Goal: Download file/media

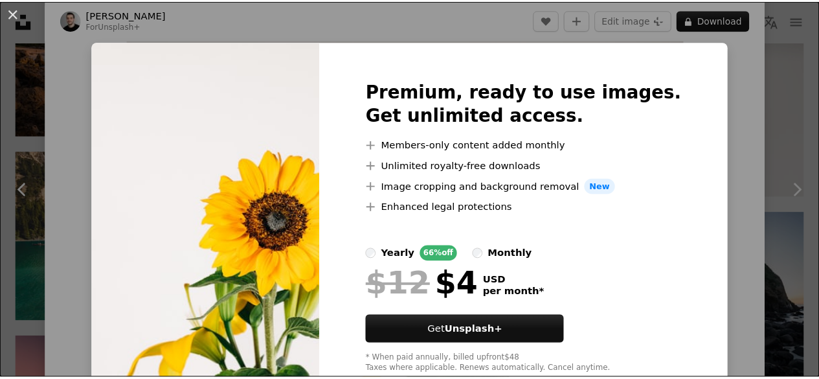
scroll to position [36, 0]
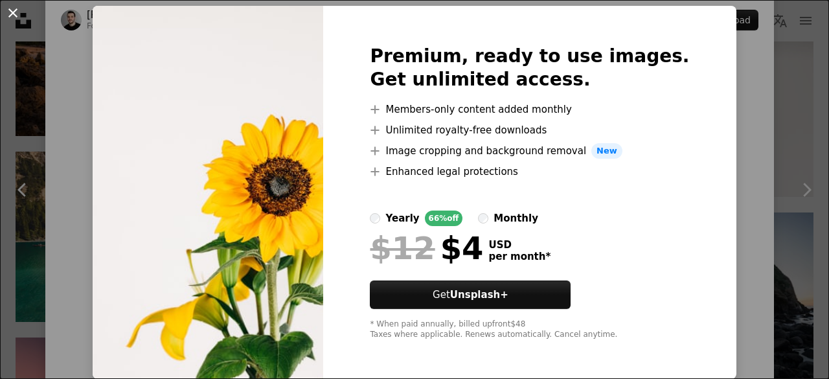
click at [15, 11] on button "An X shape" at bounding box center [13, 13] width 16 height 16
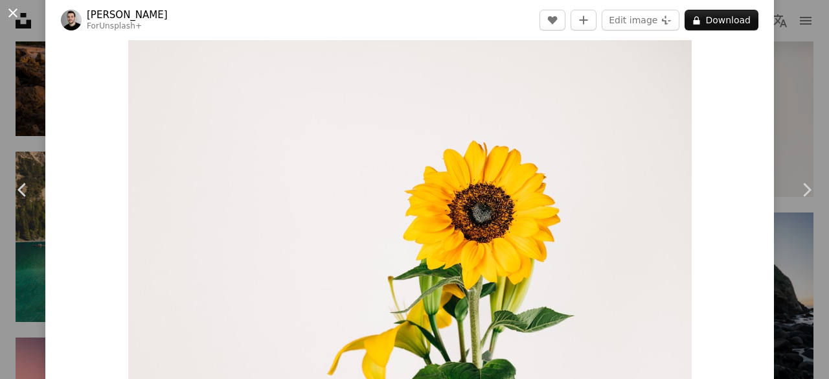
click at [6, 5] on button "An X shape" at bounding box center [13, 13] width 16 height 16
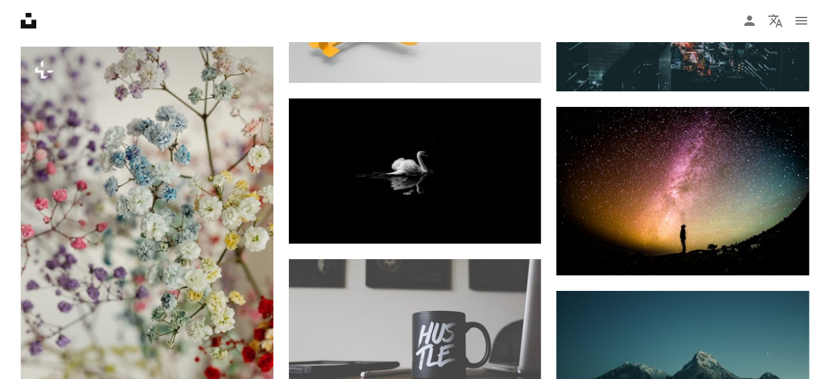
scroll to position [4862, 0]
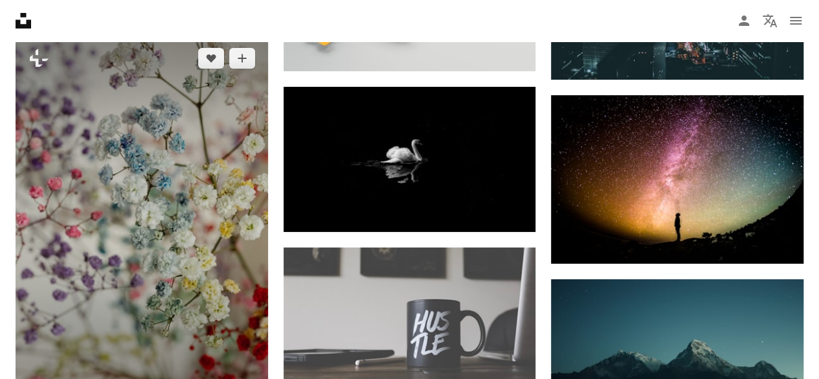
click at [175, 193] on img at bounding box center [142, 224] width 252 height 378
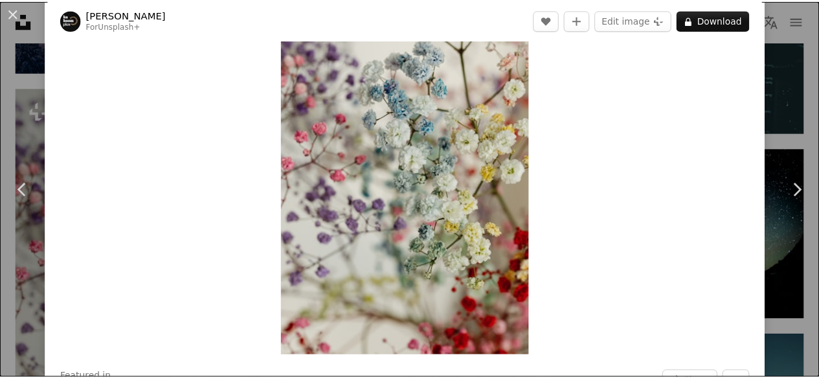
scroll to position [78, 0]
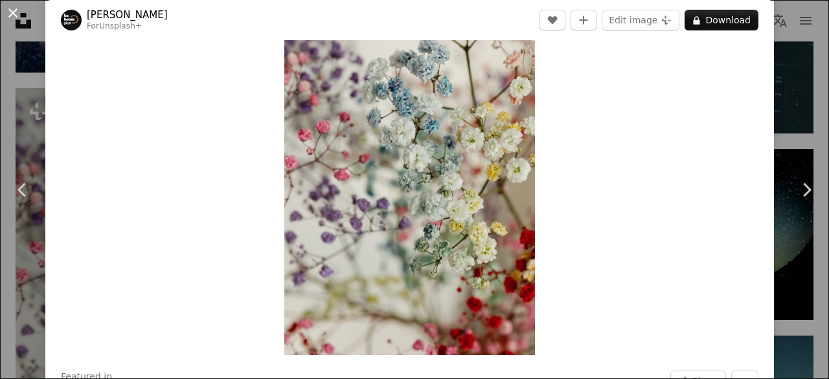
click at [13, 16] on button "An X shape" at bounding box center [13, 13] width 16 height 16
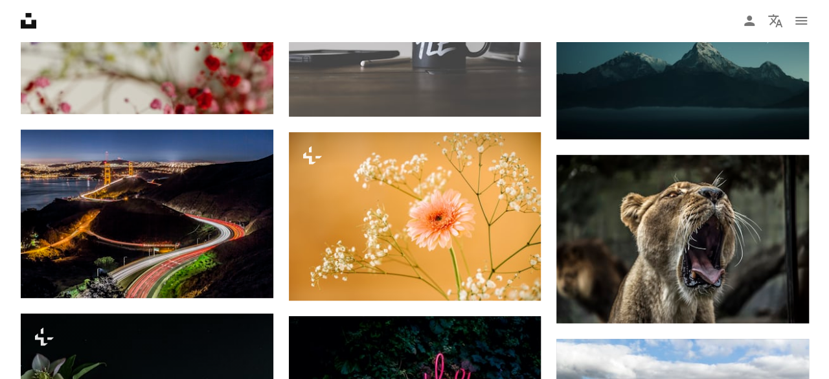
scroll to position [5162, 0]
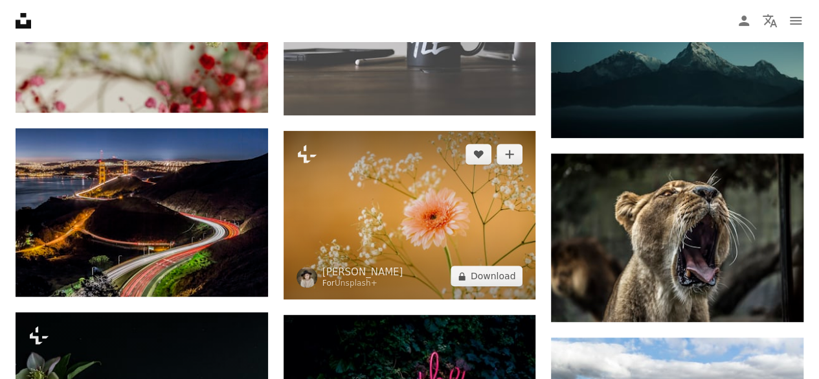
click at [410, 217] on img at bounding box center [410, 215] width 252 height 168
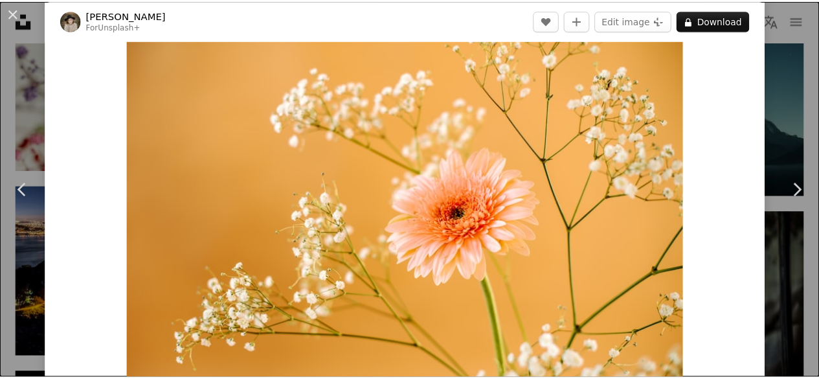
scroll to position [27, 0]
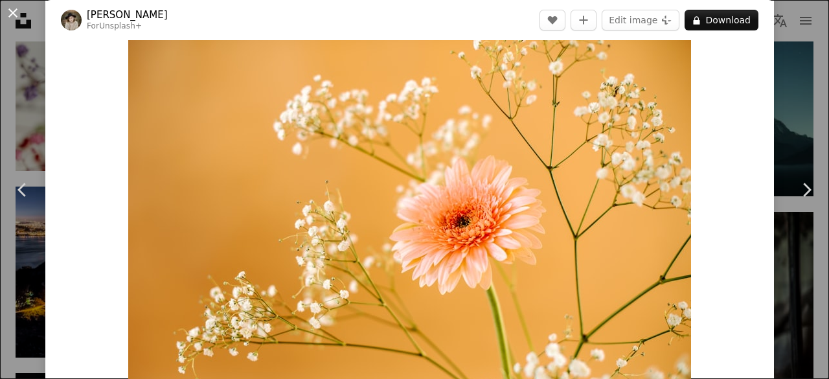
click at [14, 15] on button "An X shape" at bounding box center [13, 13] width 16 height 16
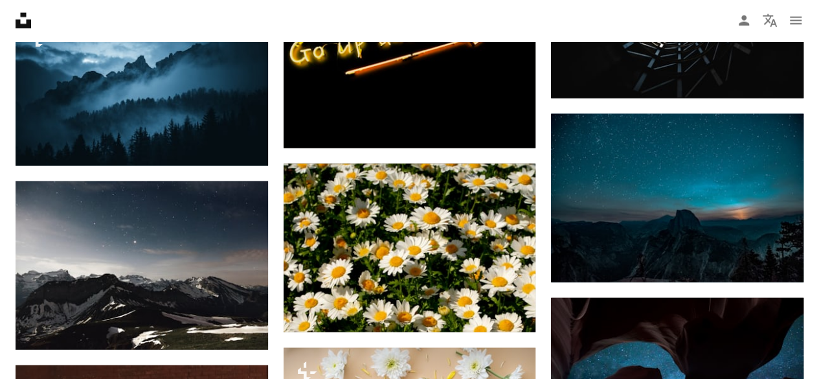
scroll to position [6279, 0]
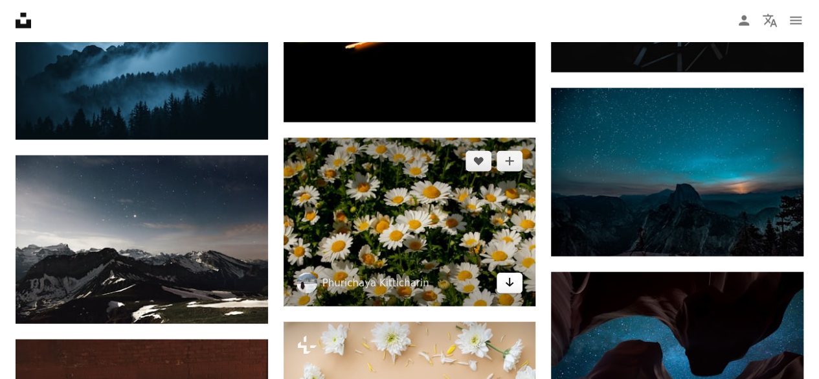
click at [510, 278] on icon "Download" at bounding box center [510, 282] width 8 height 9
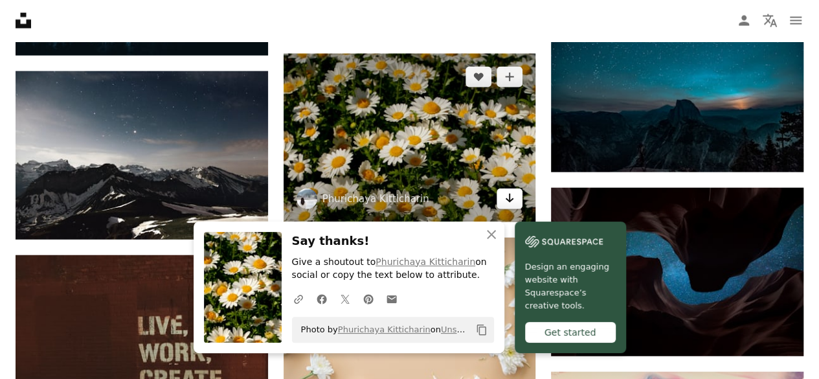
scroll to position [6364, 0]
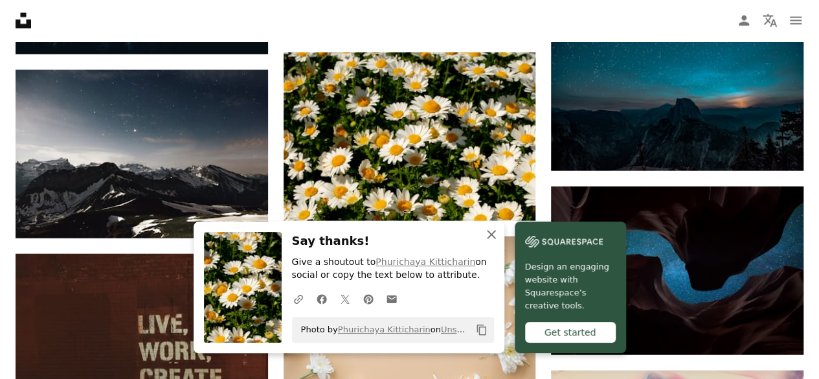
click at [489, 229] on icon "An X shape" at bounding box center [492, 235] width 16 height 16
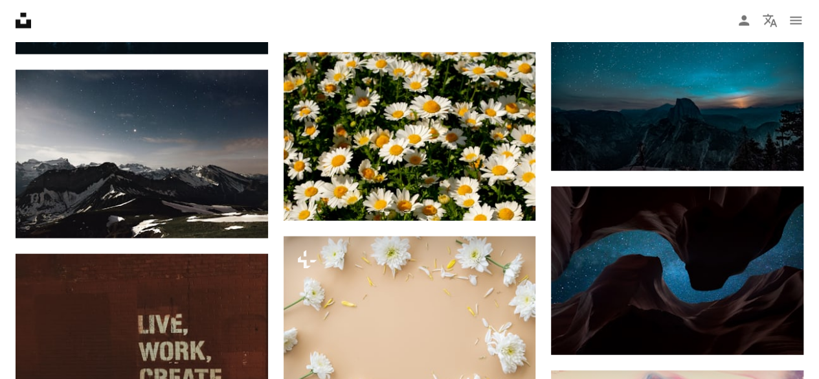
click at [809, 369] on div at bounding box center [809, 369] width 0 height 0
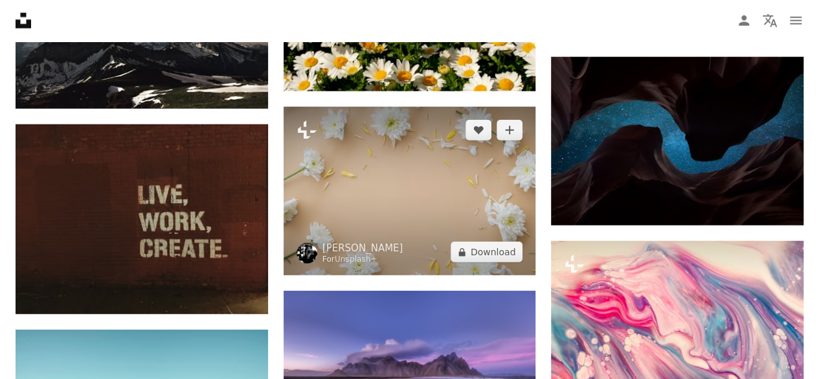
scroll to position [6495, 0]
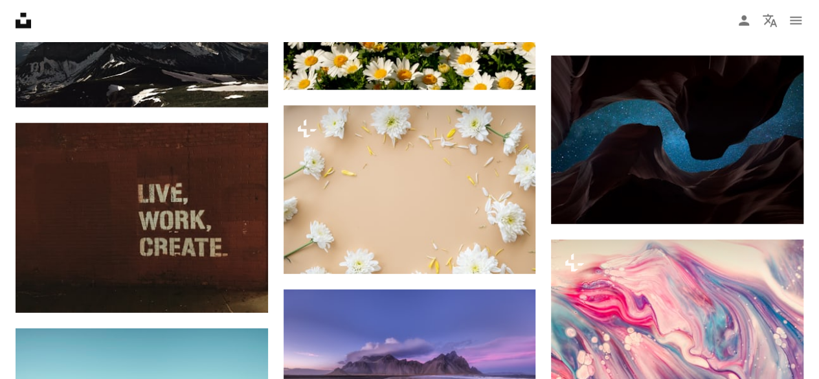
click at [809, 369] on div at bounding box center [809, 369] width 0 height 0
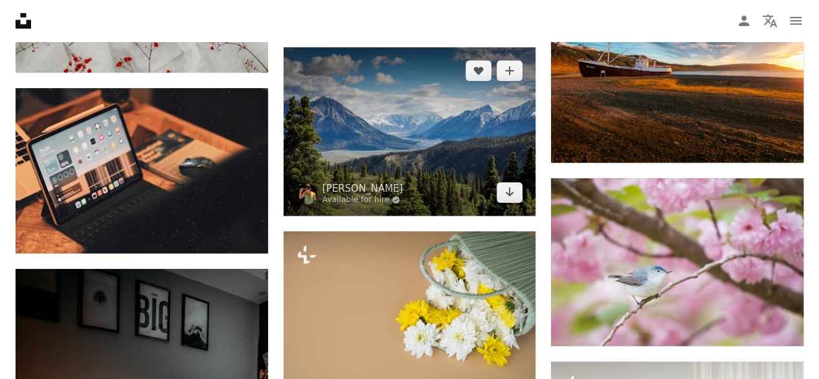
scroll to position [7835, 0]
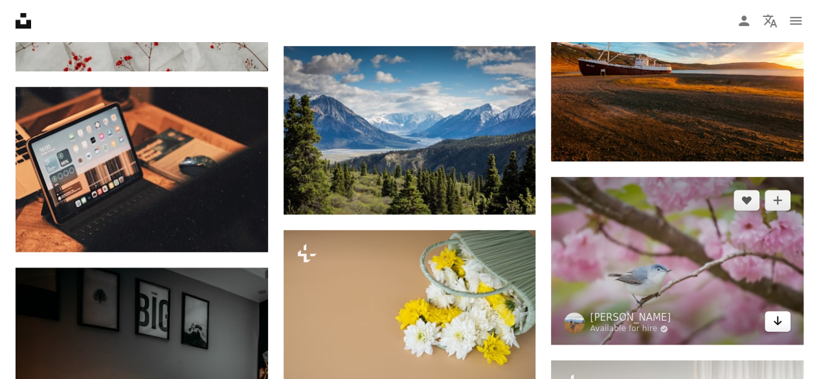
click at [779, 318] on icon "Arrow pointing down" at bounding box center [777, 321] width 10 height 16
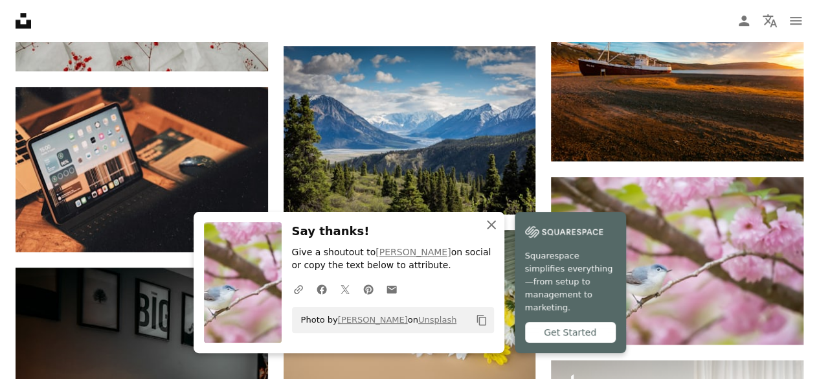
click at [488, 232] on icon "An X shape" at bounding box center [492, 225] width 16 height 16
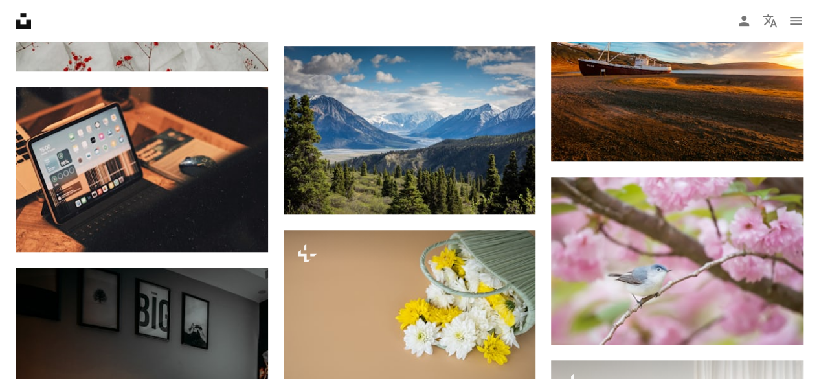
click at [809, 369] on div at bounding box center [809, 369] width 0 height 0
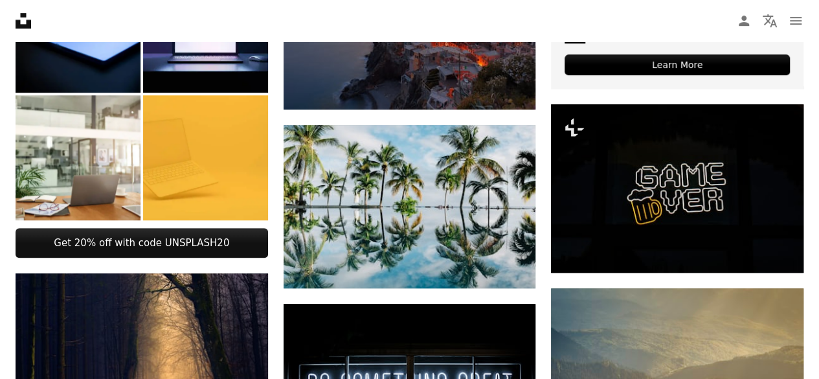
scroll to position [454, 0]
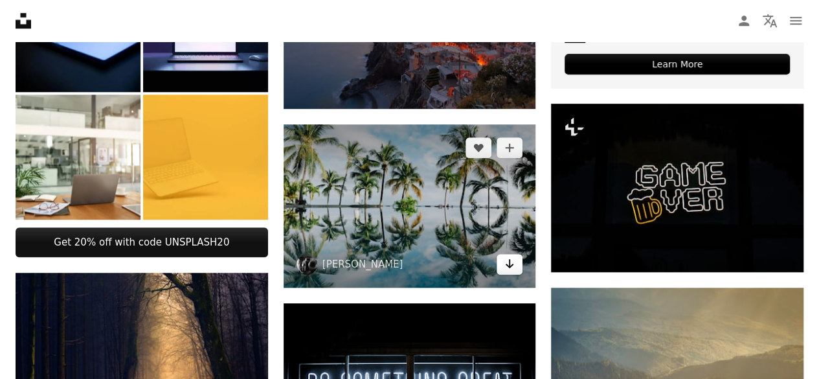
click at [511, 271] on link "Arrow pointing down" at bounding box center [510, 264] width 26 height 21
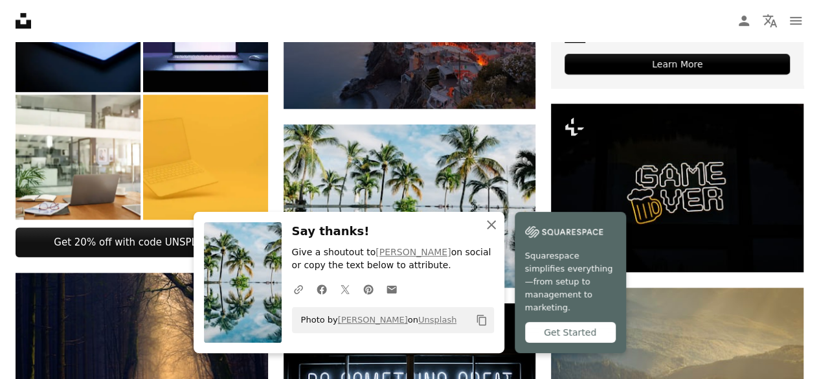
click at [488, 232] on icon "An X shape" at bounding box center [492, 225] width 16 height 16
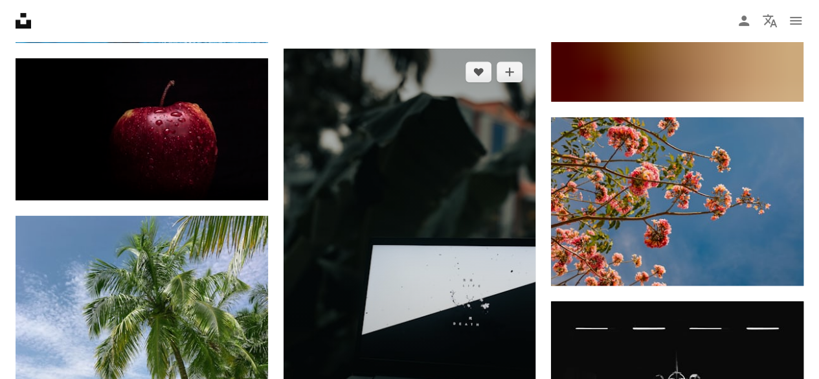
scroll to position [15077, 0]
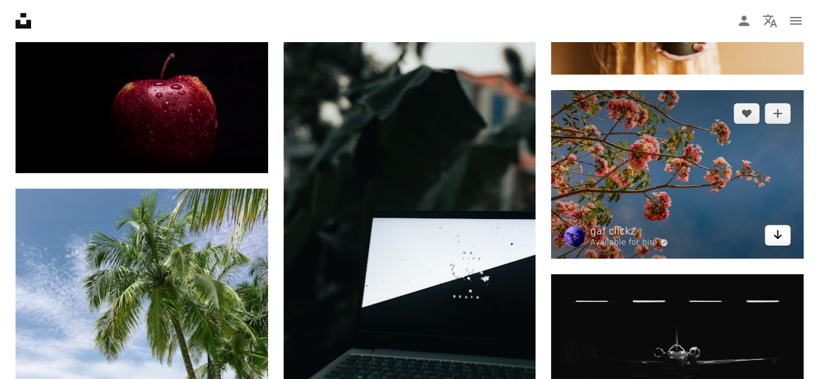
click at [776, 227] on icon "Arrow pointing down" at bounding box center [777, 235] width 10 height 16
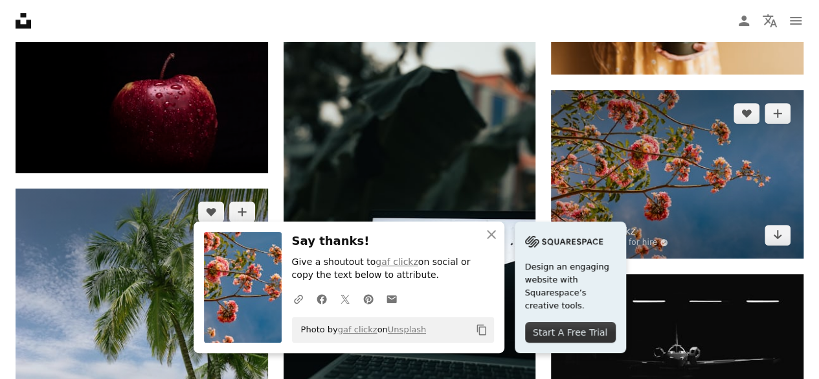
scroll to position [15313, 0]
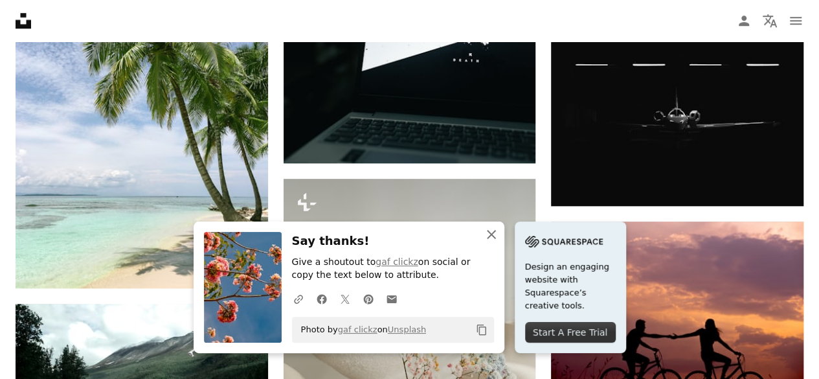
click at [495, 235] on icon "An X shape" at bounding box center [492, 235] width 16 height 16
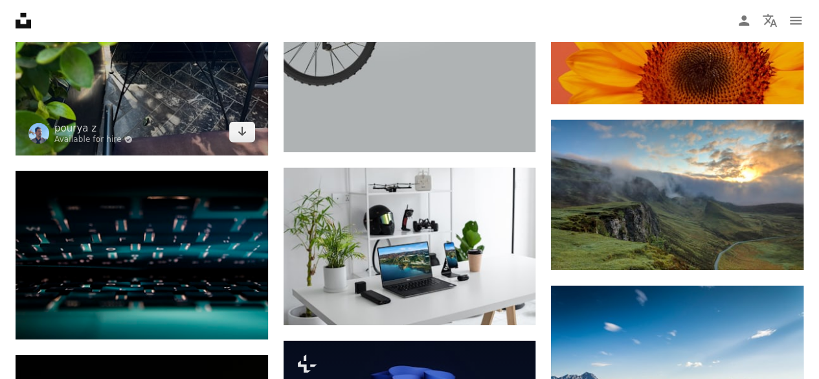
scroll to position [16712, 0]
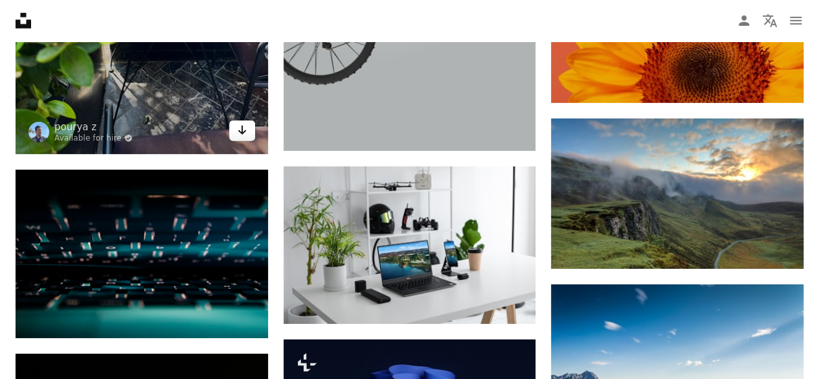
click at [241, 120] on link "Arrow pointing down" at bounding box center [242, 130] width 26 height 21
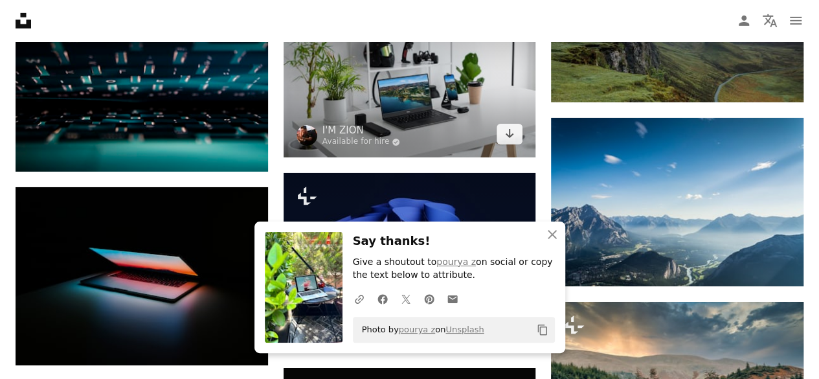
scroll to position [16879, 0]
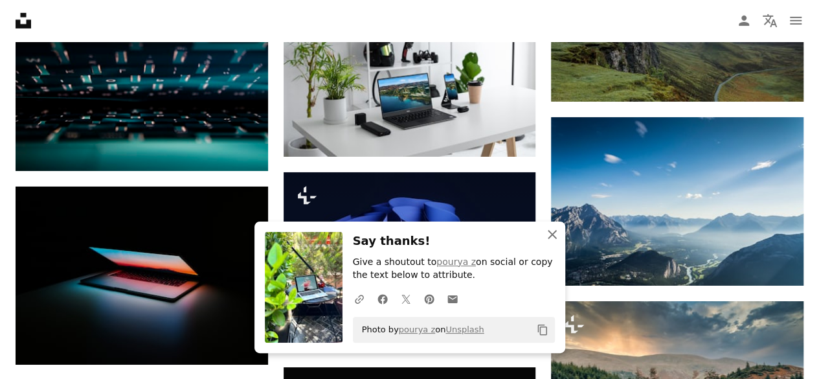
click at [546, 235] on icon "An X shape" at bounding box center [552, 235] width 16 height 16
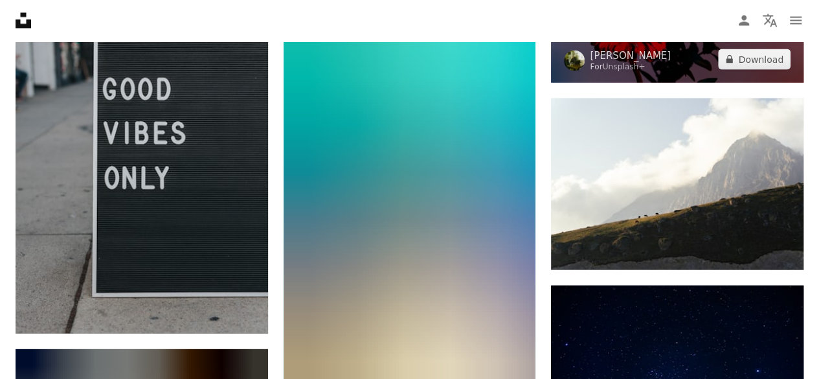
scroll to position [33187, 0]
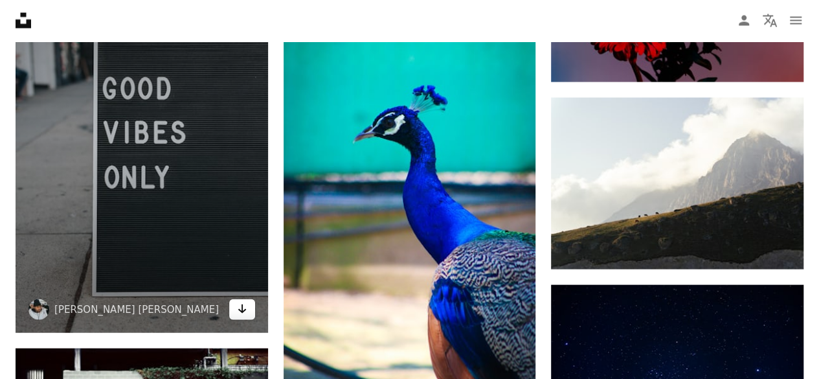
click at [237, 301] on icon "Arrow pointing down" at bounding box center [242, 309] width 10 height 16
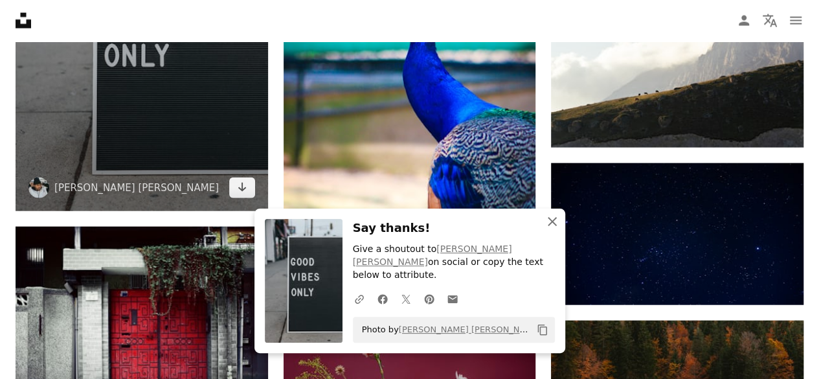
scroll to position [33309, 0]
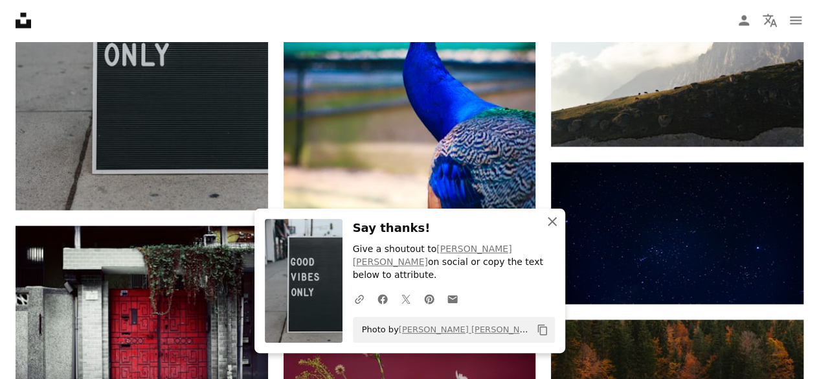
click at [552, 229] on icon "An X shape" at bounding box center [552, 222] width 16 height 16
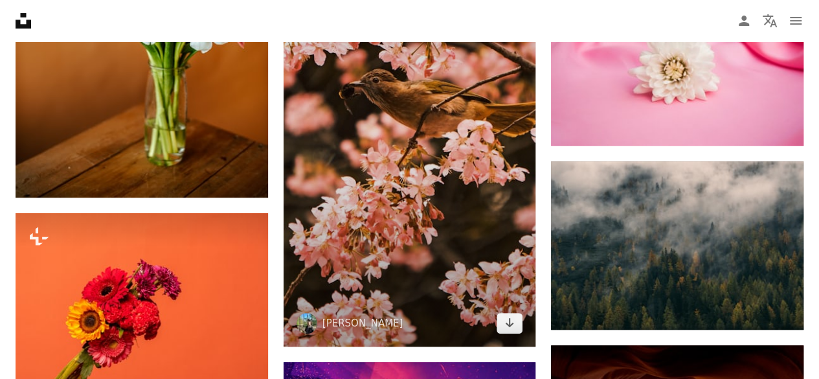
scroll to position [34634, 0]
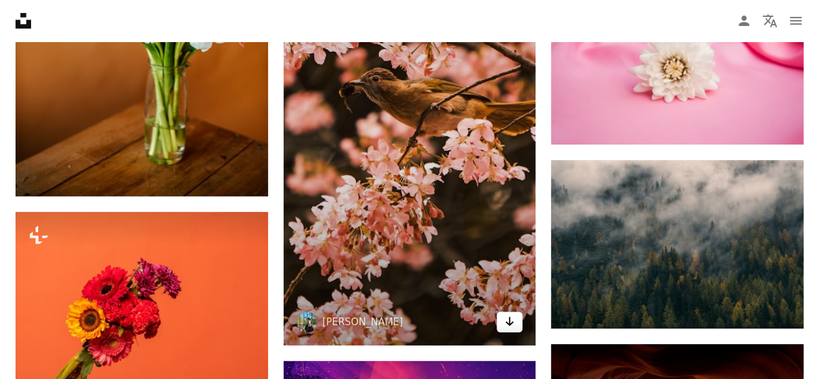
click at [503, 311] on link "Arrow pointing down" at bounding box center [510, 321] width 26 height 21
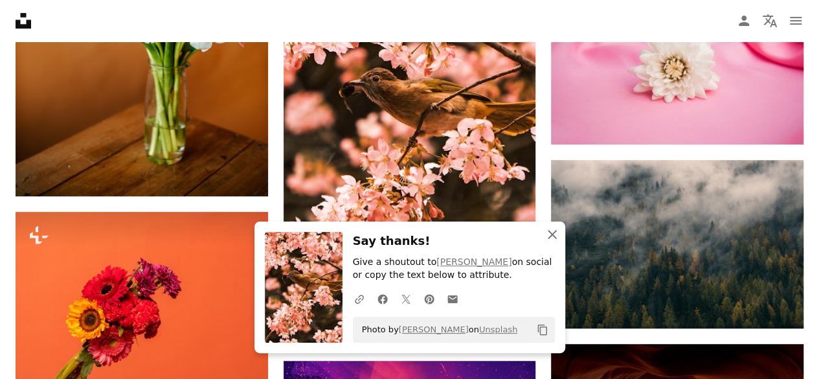
click at [555, 232] on icon "An X shape" at bounding box center [552, 235] width 16 height 16
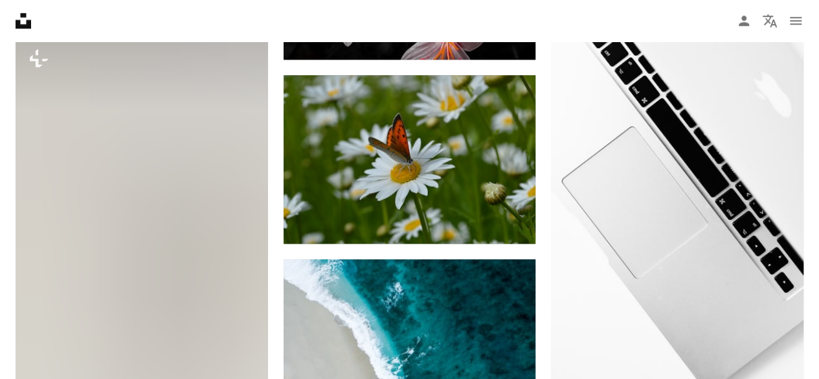
scroll to position [37546, 0]
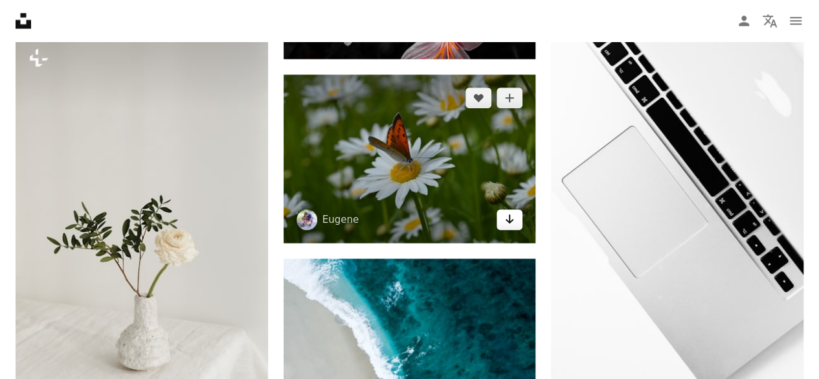
click at [515, 209] on link "Arrow pointing down" at bounding box center [510, 219] width 26 height 21
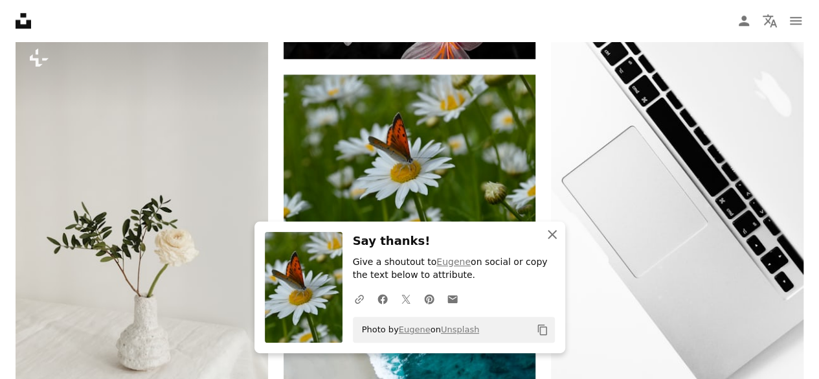
click at [551, 231] on icon "An X shape" at bounding box center [552, 235] width 16 height 16
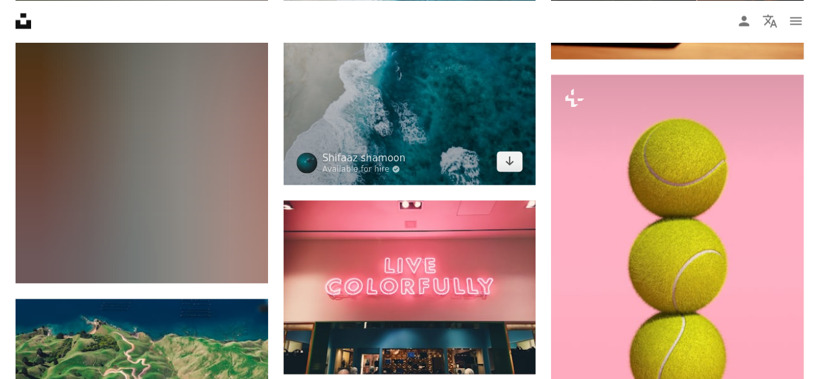
scroll to position [38073, 0]
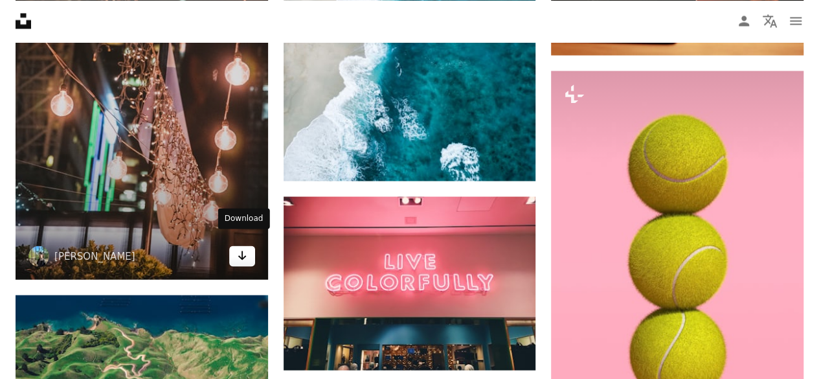
click at [242, 251] on icon "Download" at bounding box center [242, 255] width 8 height 9
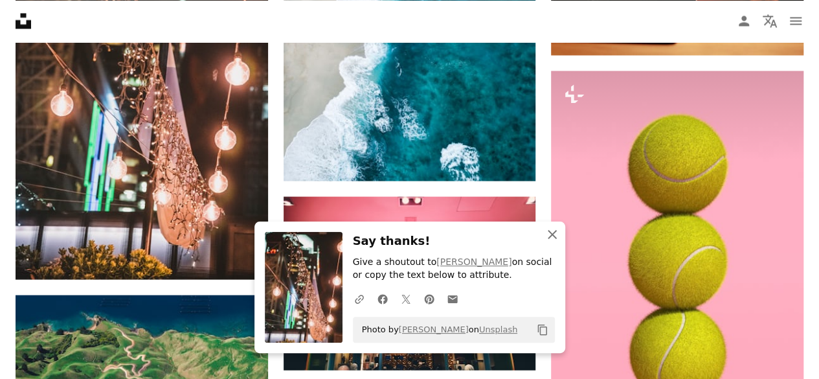
click at [551, 231] on icon "An X shape" at bounding box center [552, 235] width 16 height 16
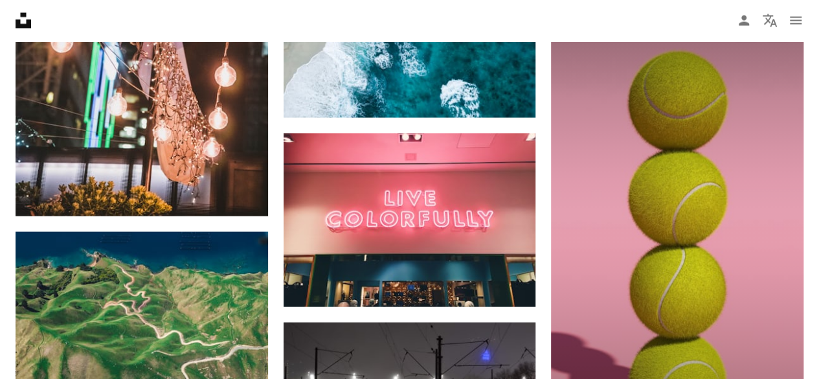
scroll to position [38146, 0]
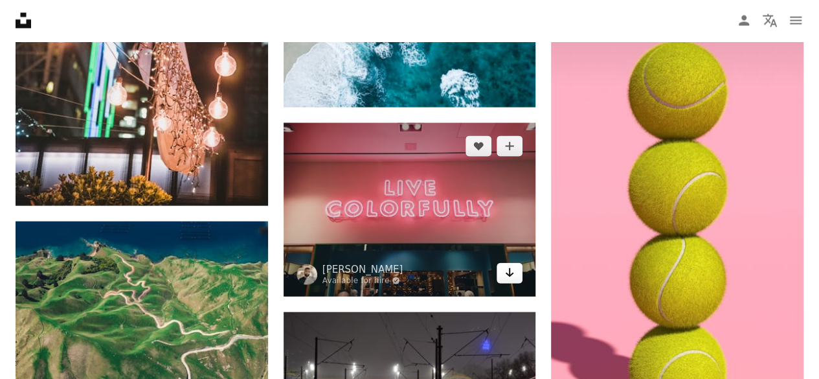
click at [513, 265] on icon "Arrow pointing down" at bounding box center [509, 273] width 10 height 16
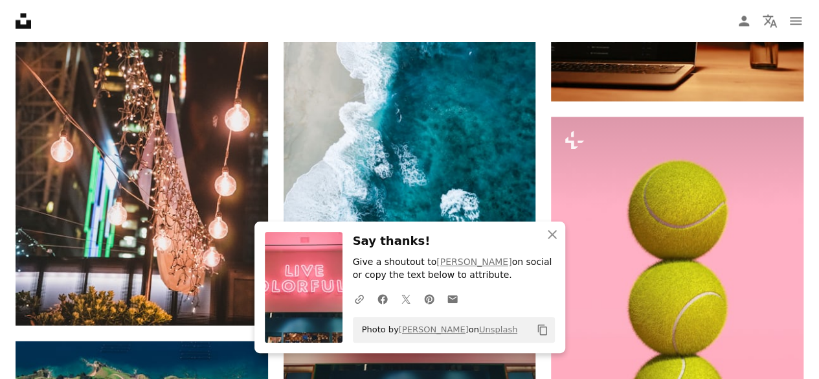
scroll to position [38027, 0]
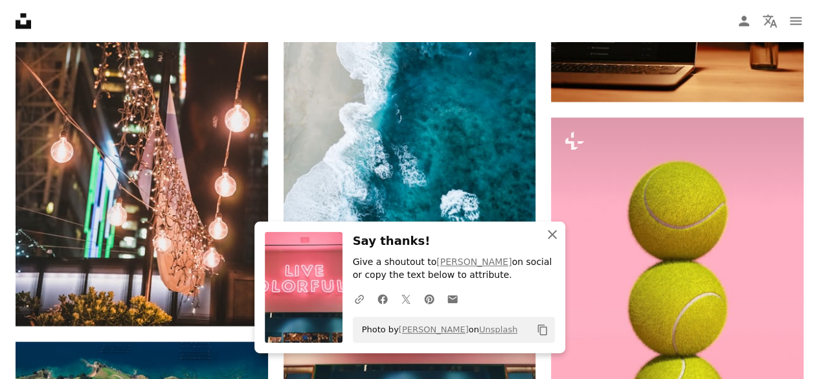
click at [549, 230] on icon "An X shape" at bounding box center [552, 235] width 16 height 16
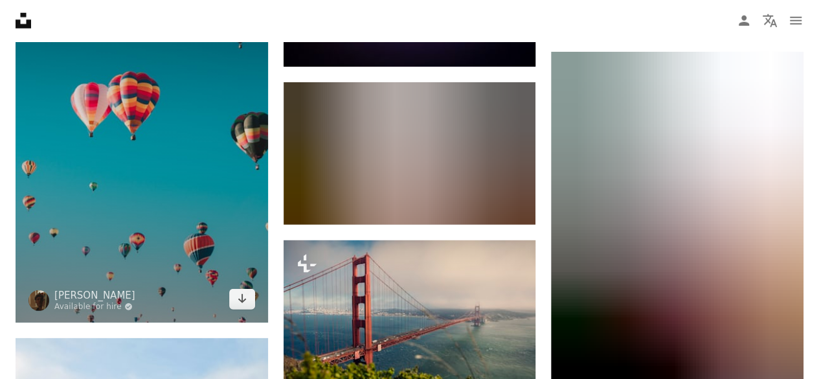
scroll to position [48487, 0]
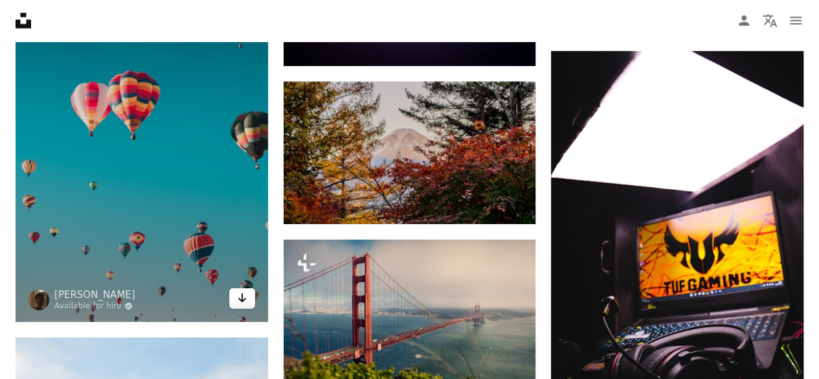
click at [242, 290] on icon "Arrow pointing down" at bounding box center [242, 298] width 10 height 16
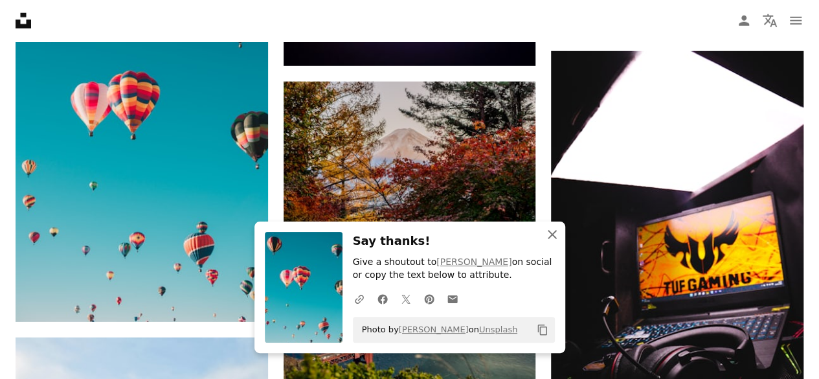
click at [550, 229] on icon "An X shape" at bounding box center [552, 235] width 16 height 16
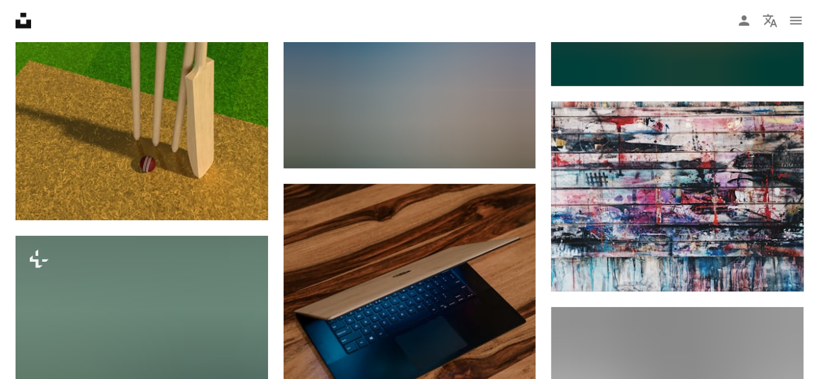
scroll to position [53399, 0]
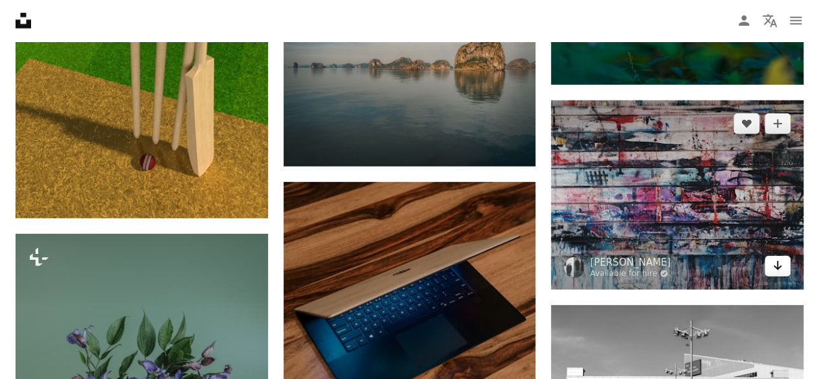
click at [779, 258] on icon "Arrow pointing down" at bounding box center [777, 266] width 10 height 16
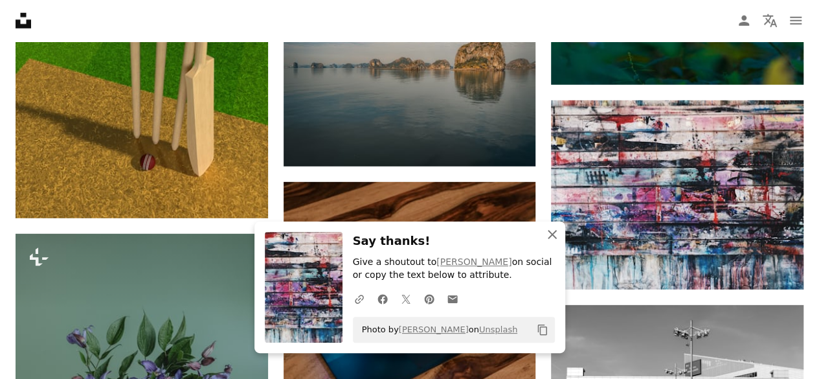
click at [555, 241] on icon "An X shape" at bounding box center [552, 235] width 16 height 16
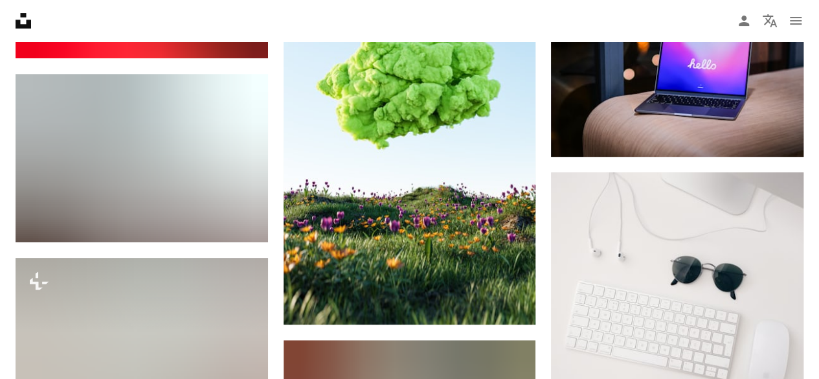
scroll to position [54335, 0]
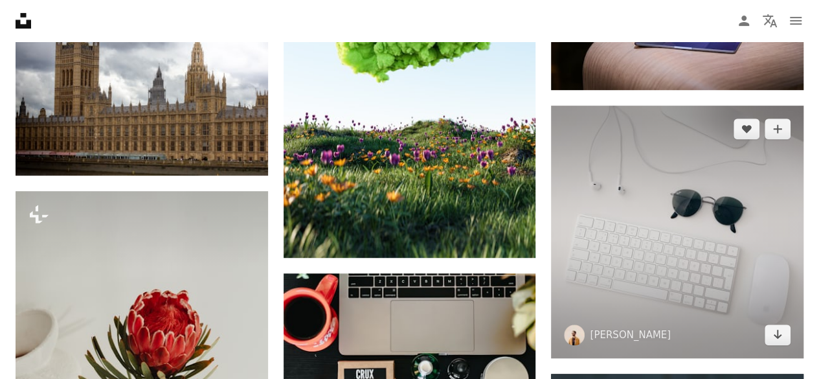
click at [809, 369] on div at bounding box center [809, 369] width 0 height 0
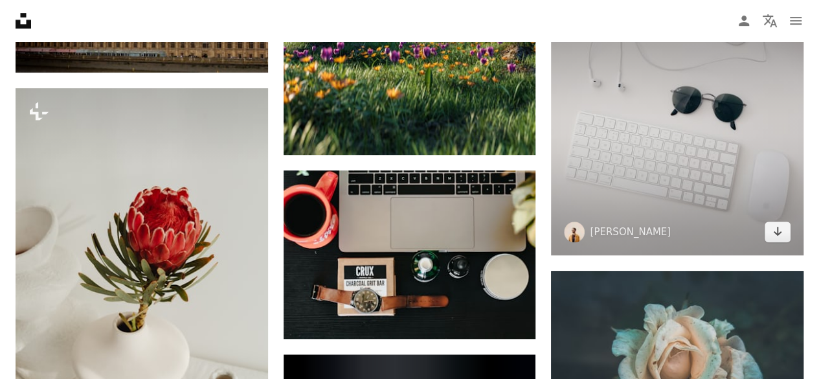
scroll to position [54462, 0]
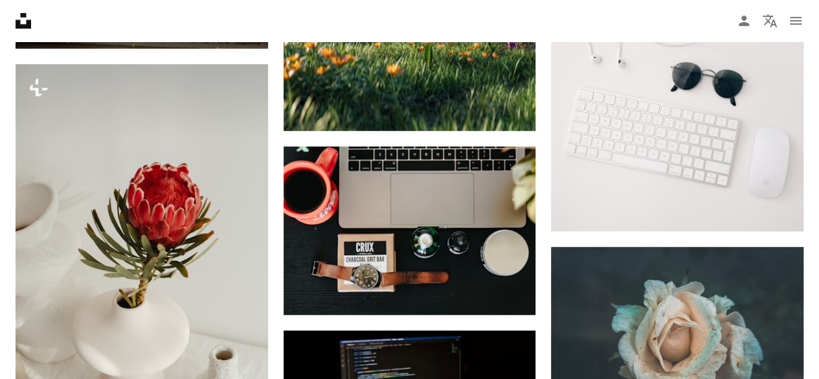
click at [809, 369] on div at bounding box center [809, 369] width 0 height 0
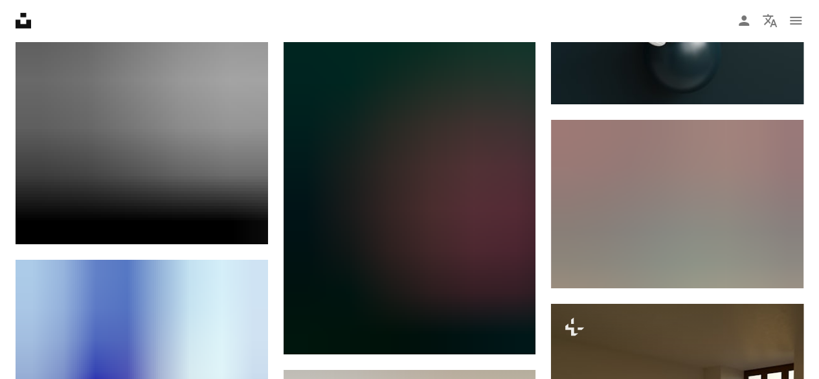
scroll to position [65993, 0]
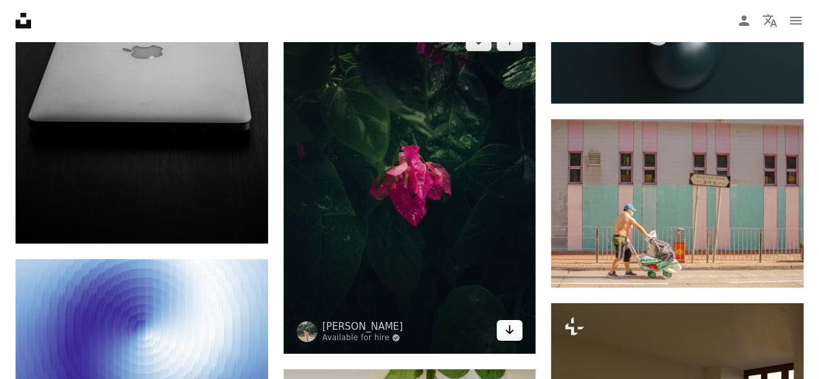
click at [508, 322] on icon "Arrow pointing down" at bounding box center [509, 330] width 10 height 16
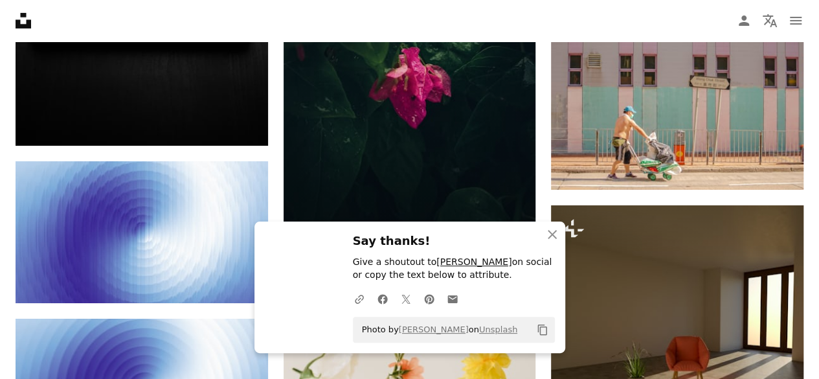
scroll to position [66092, 0]
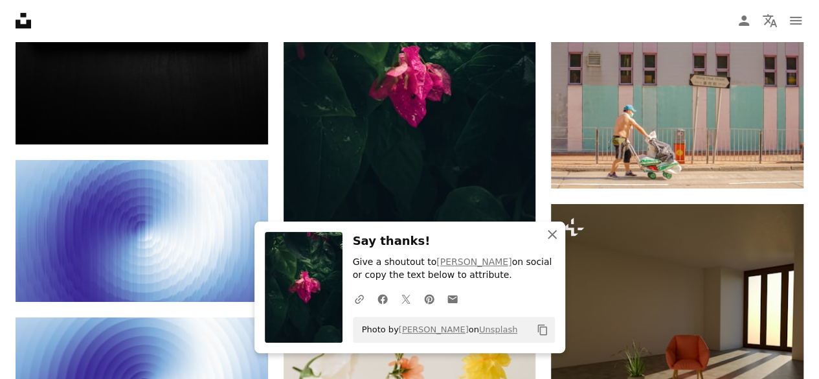
click at [552, 238] on icon "An X shape" at bounding box center [552, 235] width 16 height 16
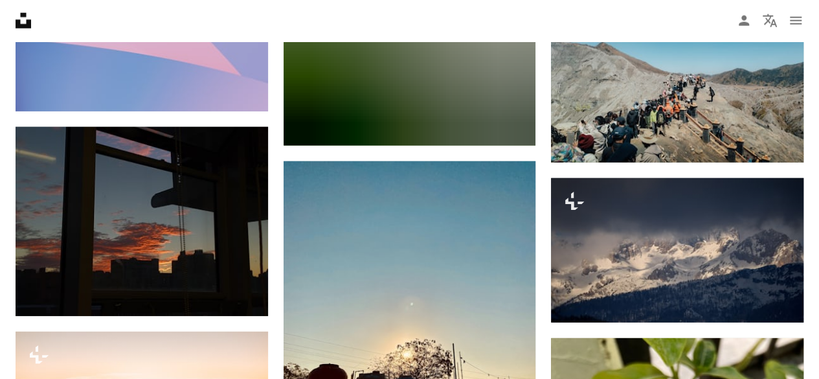
scroll to position [75358, 0]
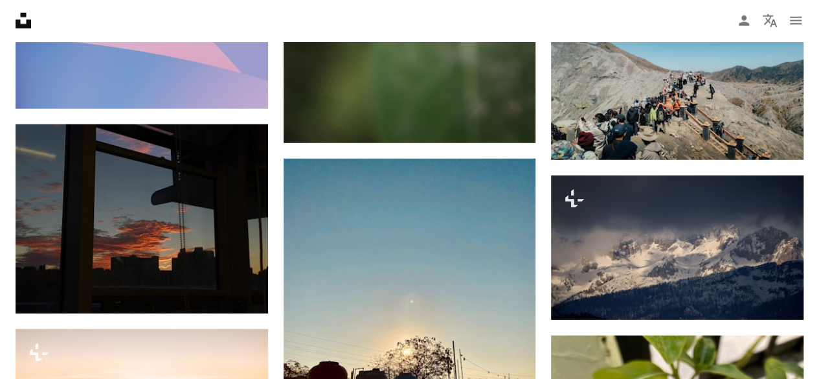
click at [628, 197] on img at bounding box center [677, 247] width 252 height 144
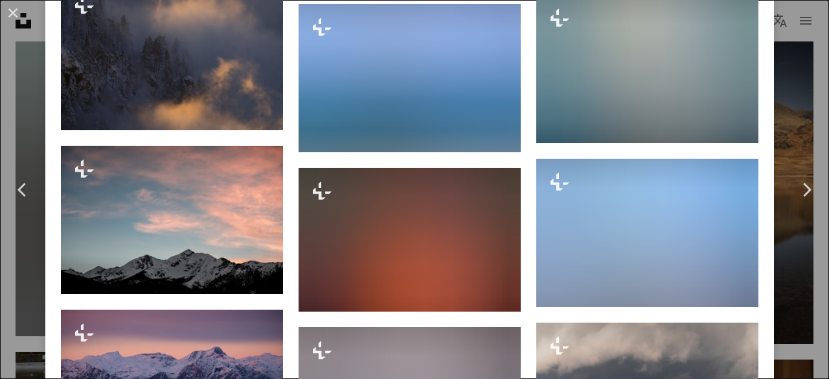
scroll to position [1606, 0]
